Goal: Use online tool/utility: Utilize a website feature to perform a specific function

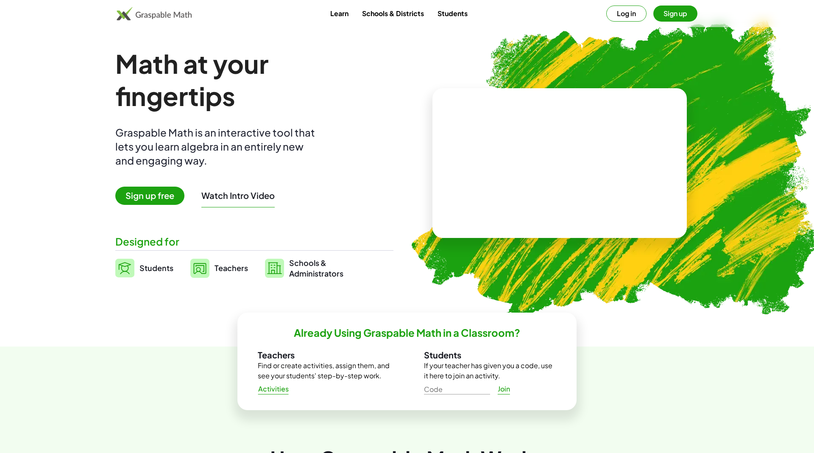
click at [375, 165] on div "Math at your fingertips Graspable Math is an interactive tool that lets you lea…" at bounding box center [254, 162] width 278 height 231
click at [542, 17] on button "Log in" at bounding box center [626, 14] width 40 height 16
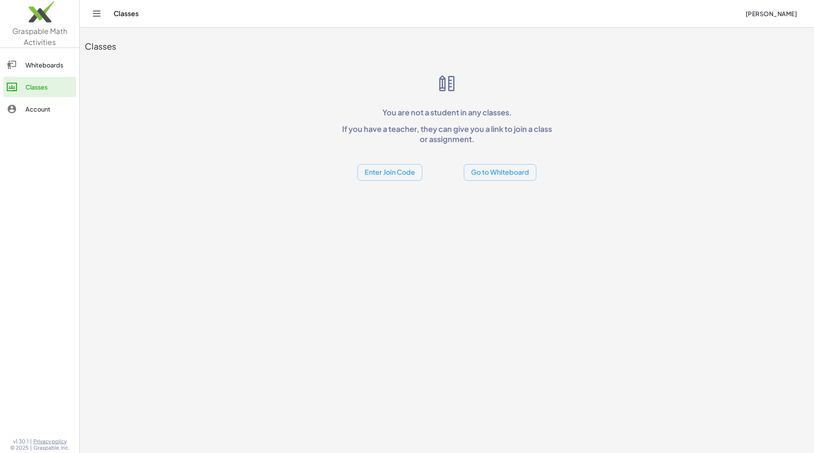
click at [14, 67] on icon at bounding box center [12, 65] width 10 height 10
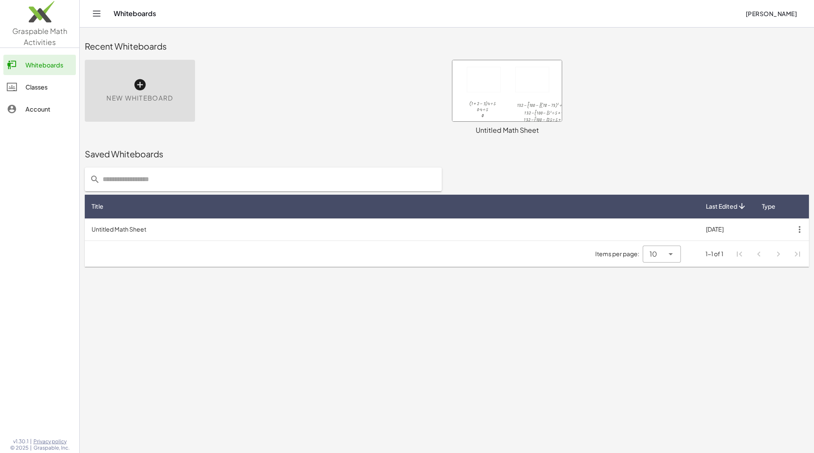
click at [153, 89] on div "New Whiteboard" at bounding box center [140, 91] width 110 height 62
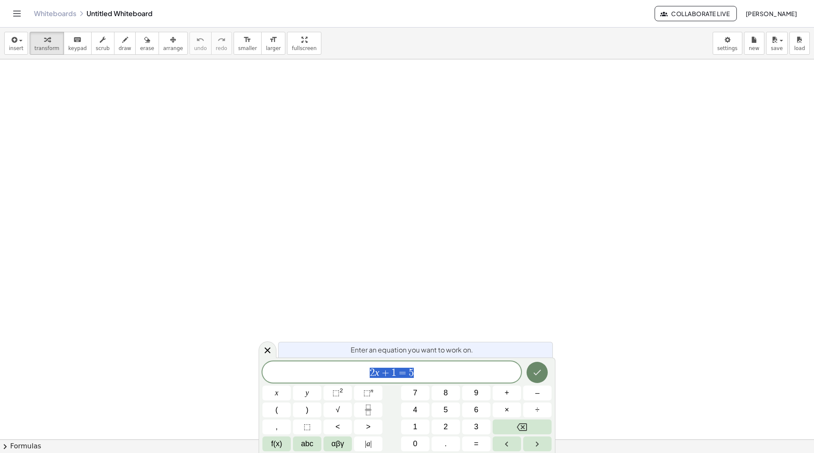
click at [541, 301] on button "Done" at bounding box center [537, 372] width 21 height 21
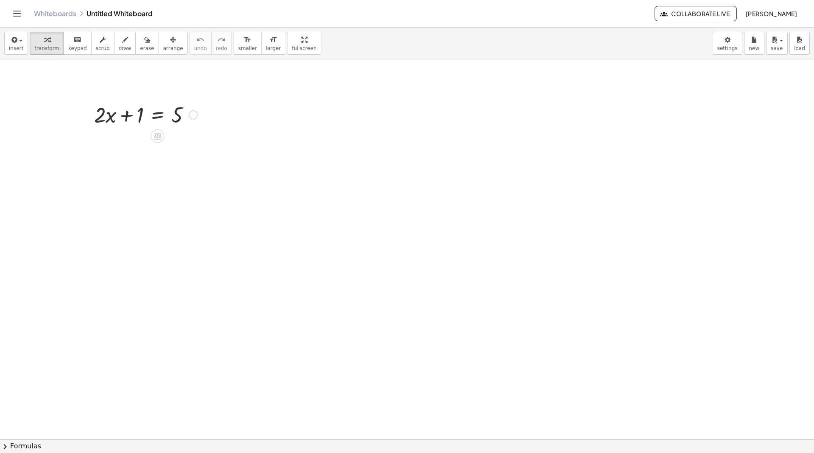
click at [106, 114] on div at bounding box center [146, 114] width 112 height 29
drag, startPoint x: 137, startPoint y: 113, endPoint x: 187, endPoint y: 114, distance: 50.0
click at [188, 114] on div at bounding box center [146, 114] width 112 height 29
click at [196, 142] on div at bounding box center [146, 142] width 166 height 29
click at [131, 172] on div at bounding box center [146, 171] width 166 height 29
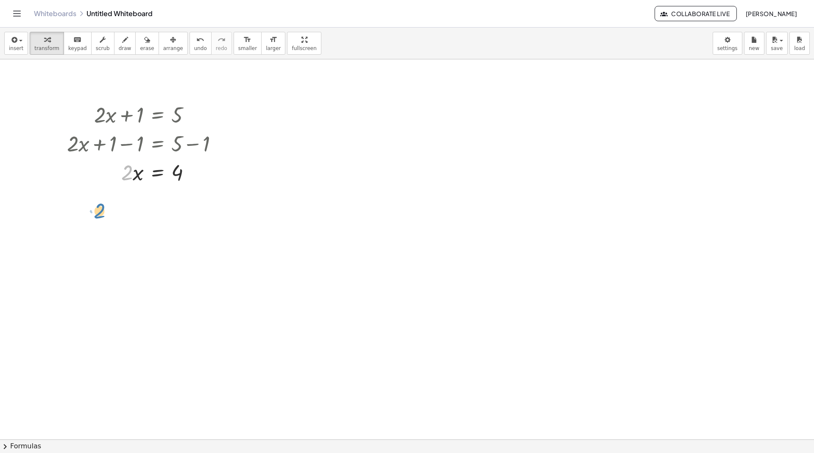
drag, startPoint x: 128, startPoint y: 175, endPoint x: 74, endPoint y: 295, distance: 131.5
click at [74, 295] on div "+ · 2 · x + 1 = 5 + · 2 · x + 1 − 1 = + 5 − 1 + · 2 · x + 1 − 1 = 4 + · 2 · x +…" at bounding box center [407, 439] width 814 height 761
drag, startPoint x: 122, startPoint y: 176, endPoint x: 171, endPoint y: 195, distance: 52.7
click at [133, 207] on div at bounding box center [146, 207] width 166 height 42
click at [182, 251] on div at bounding box center [146, 249] width 166 height 42
